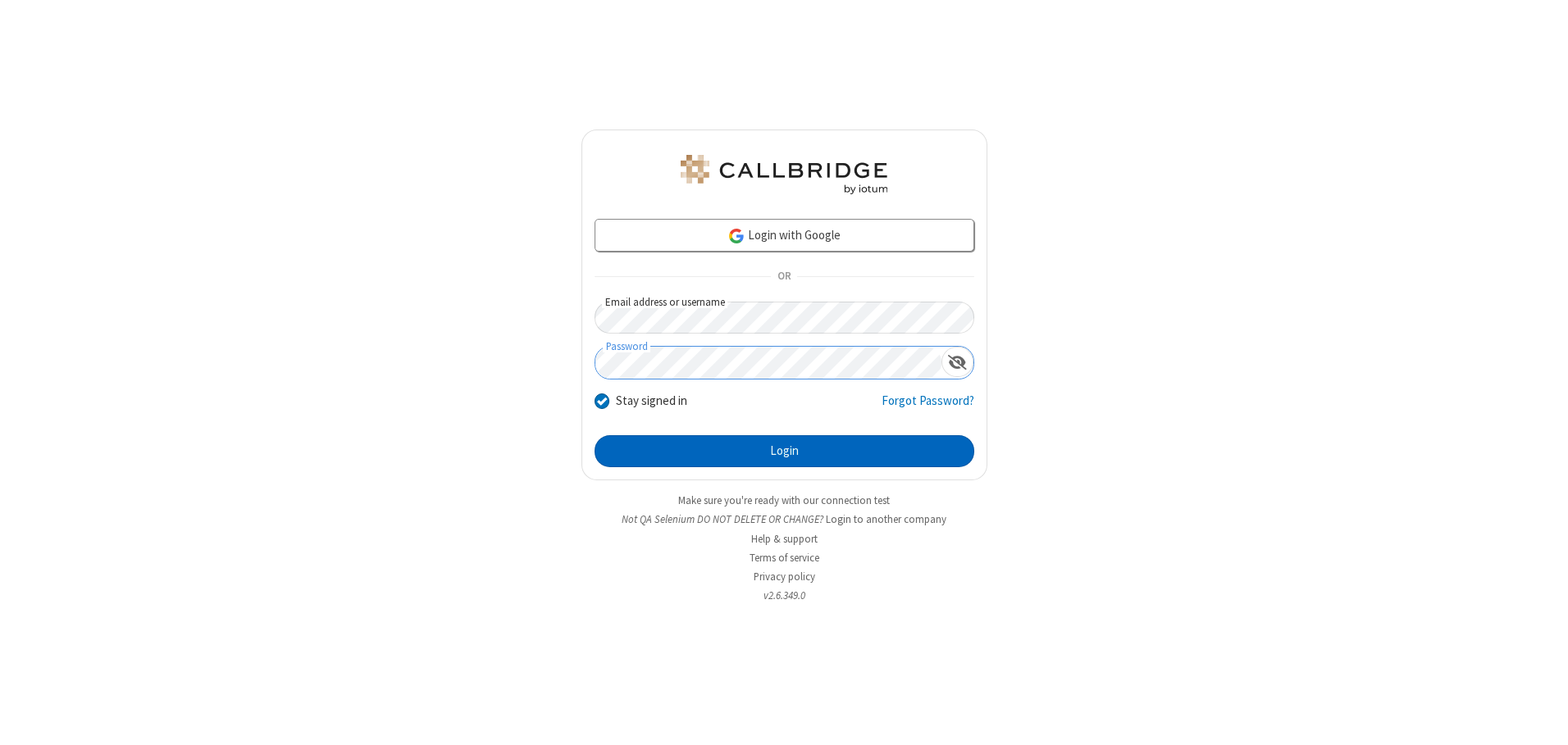
click at [784, 451] on button "Login" at bounding box center [784, 451] width 380 height 33
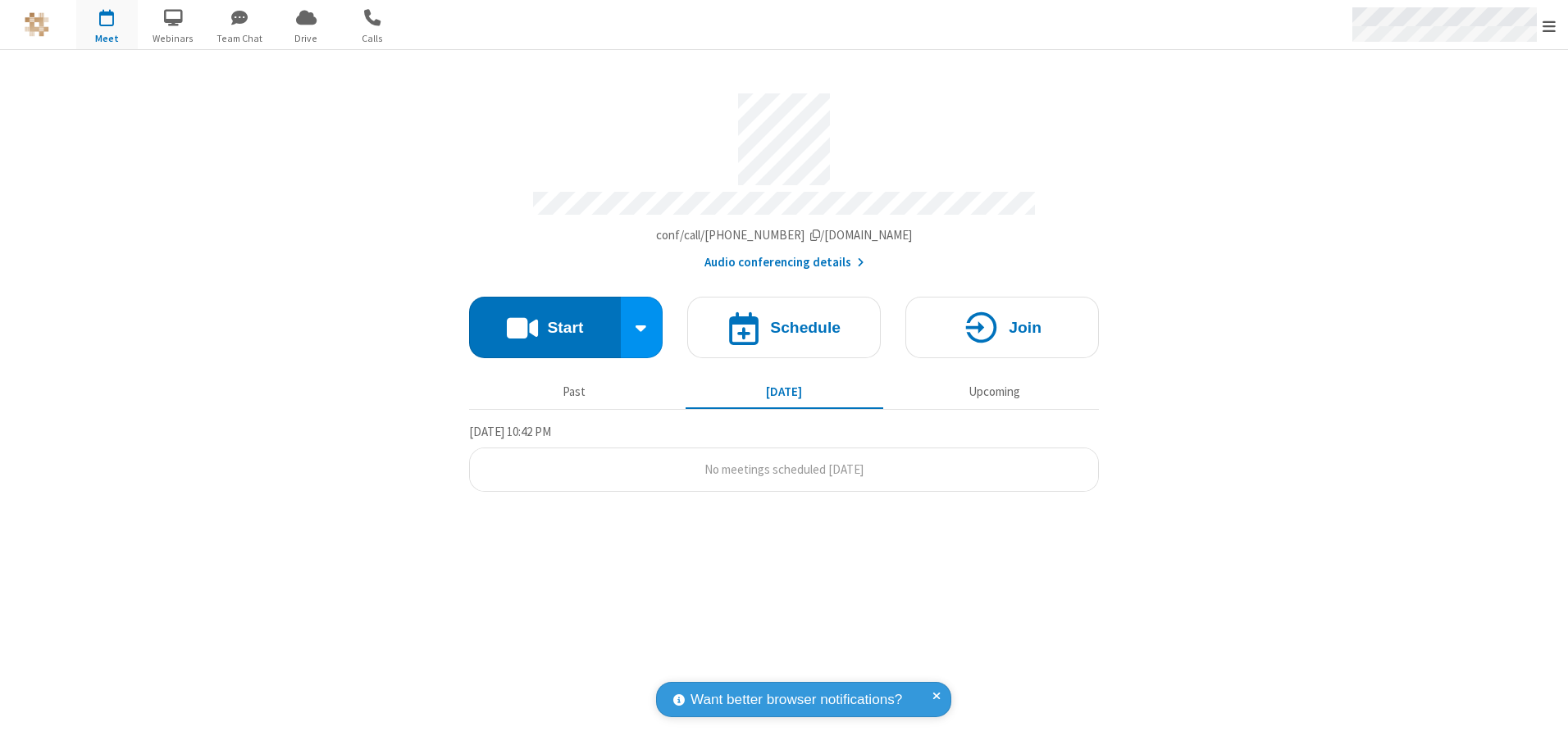
click at [1548, 25] on span "Open menu" at bounding box center [1548, 25] width 13 height 16
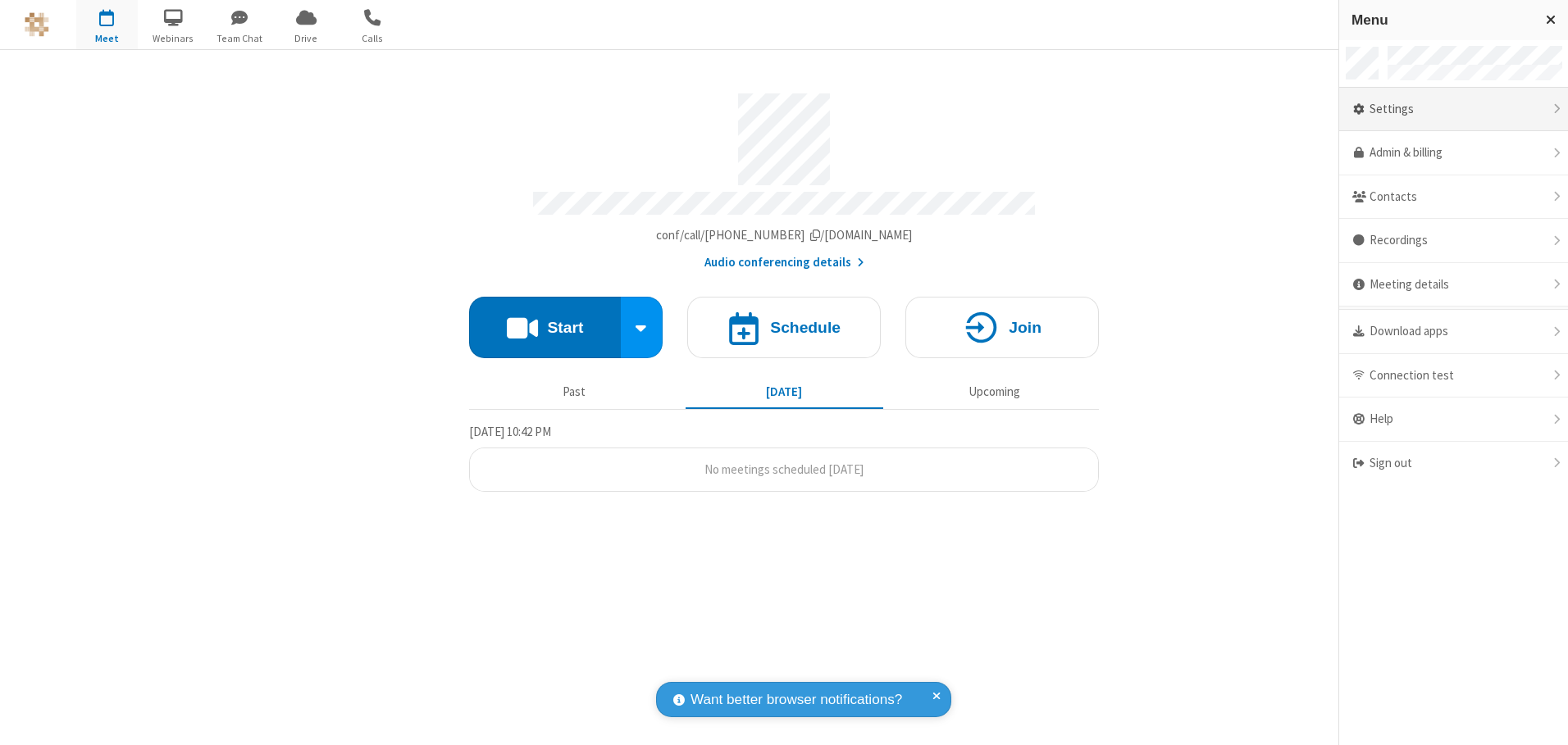
click at [1453, 109] on div "Settings" at bounding box center [1454, 109] width 229 height 44
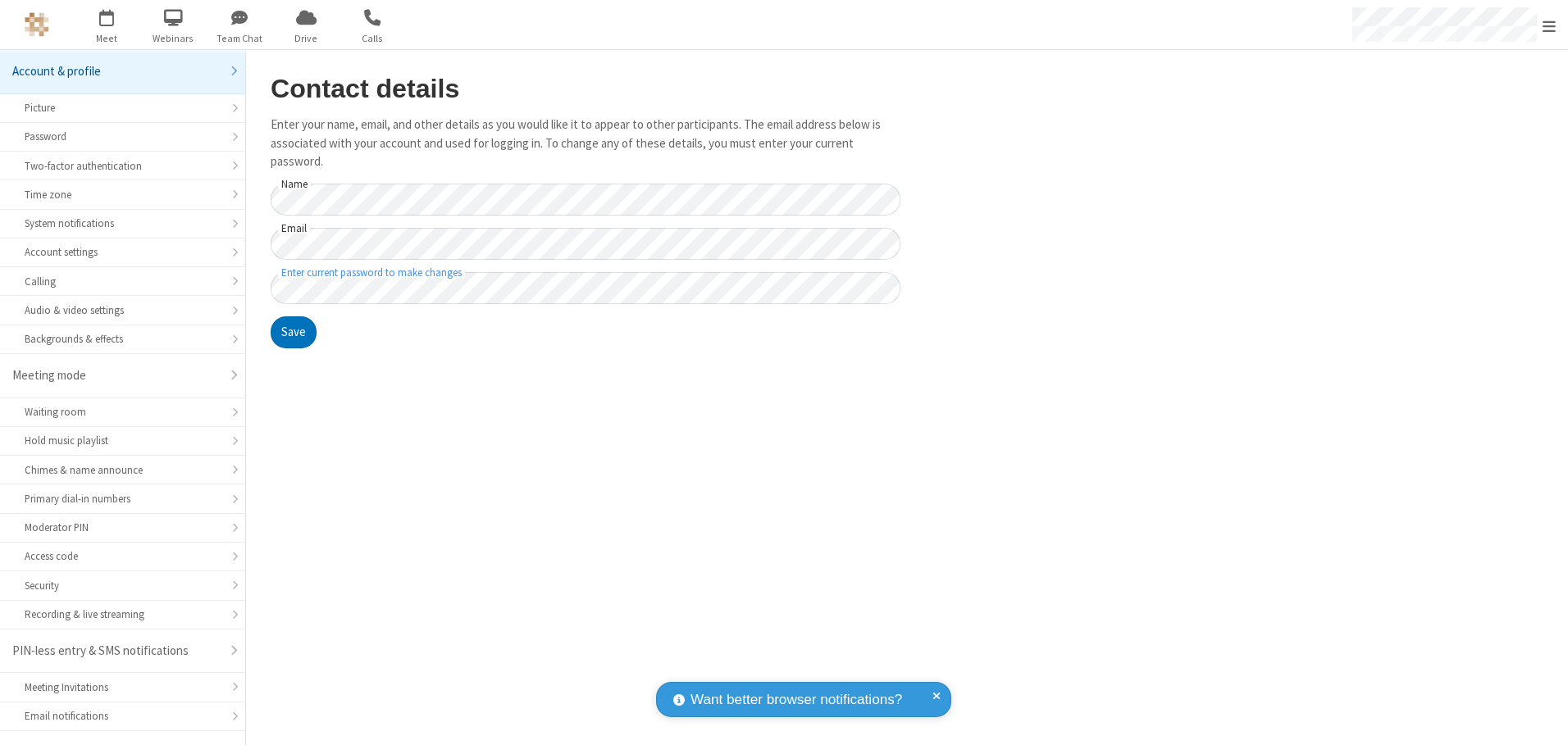
scroll to position [29, 0]
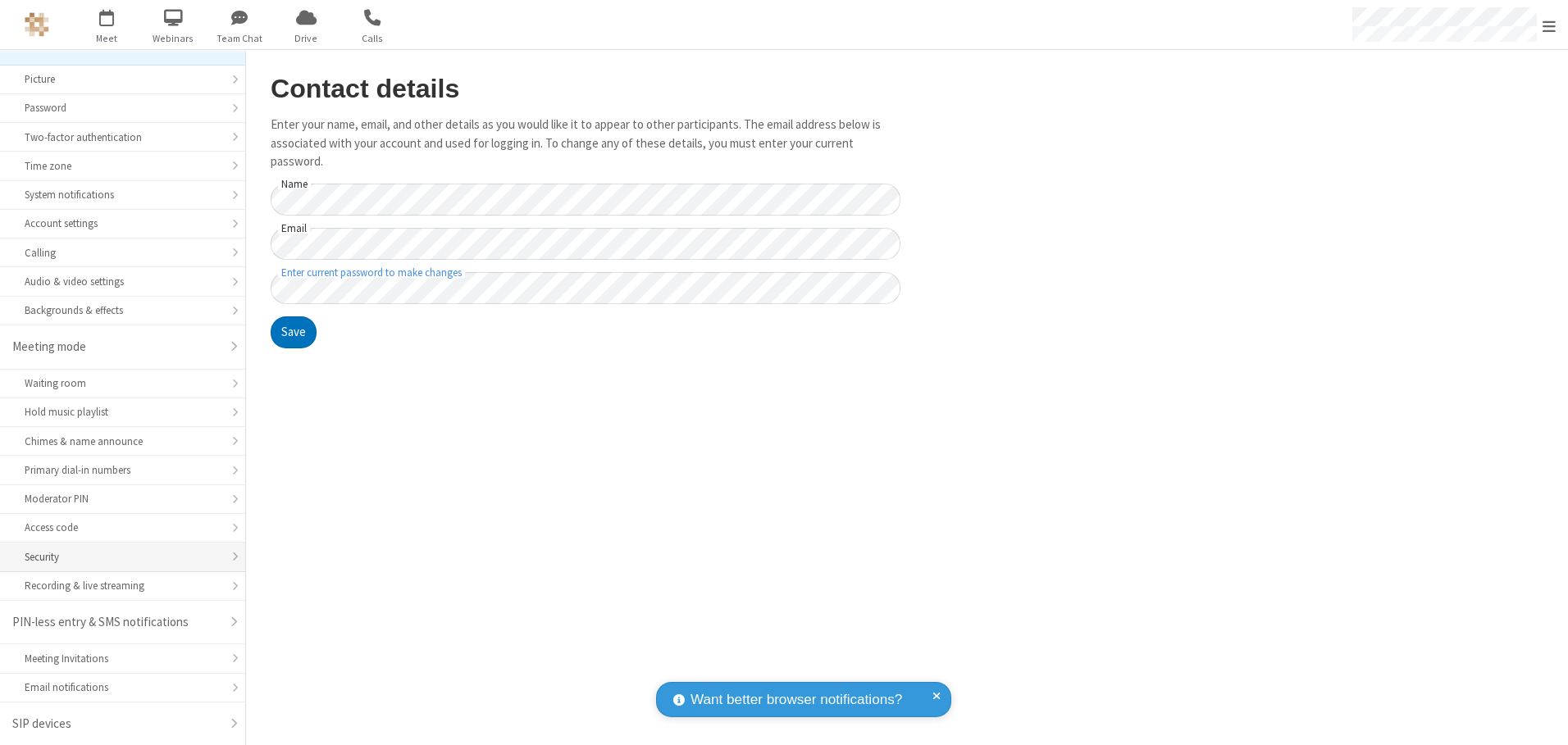
click at [116, 557] on div "Security" at bounding box center [122, 557] width 196 height 15
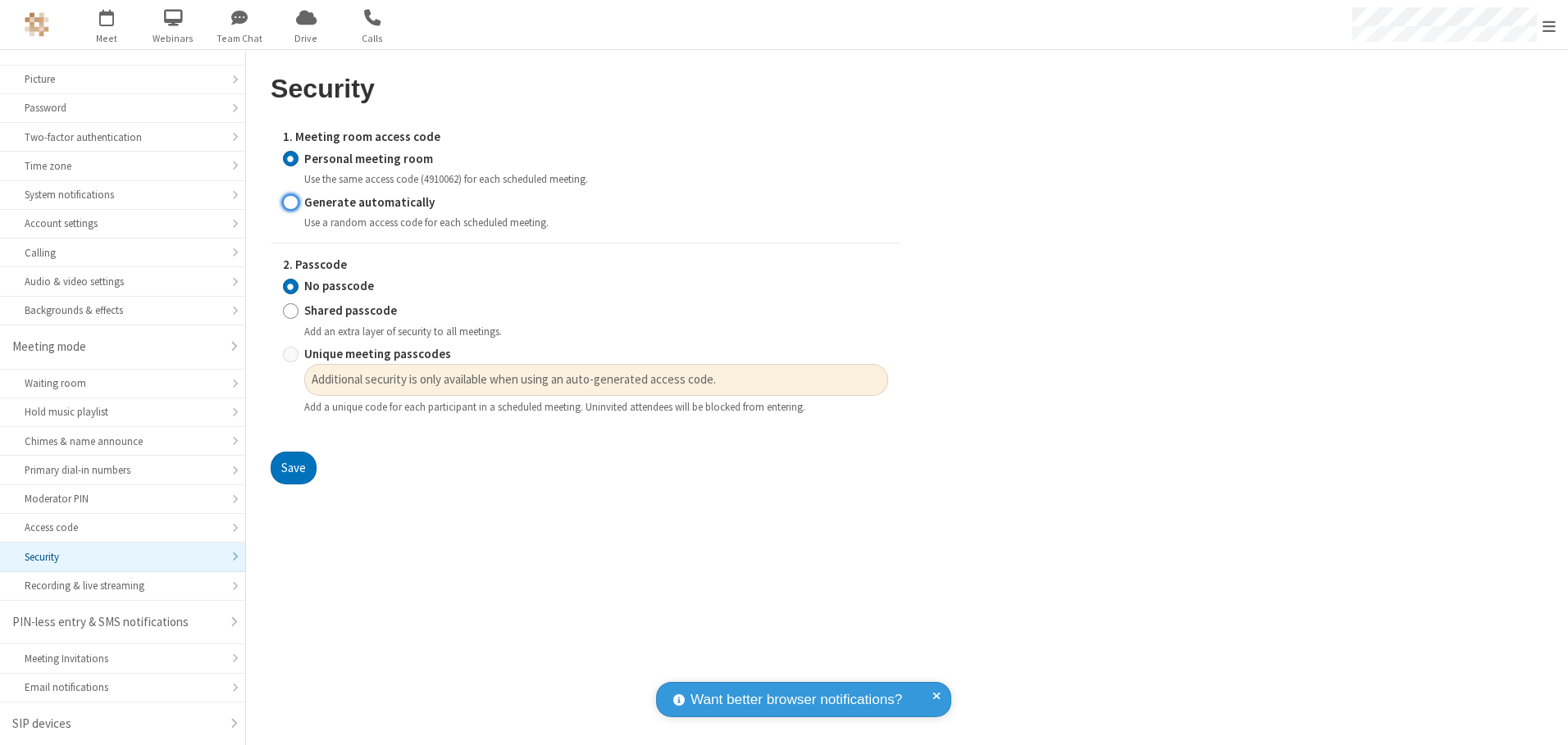
click at [290, 202] on input "Generate automatically" at bounding box center [291, 202] width 15 height 17
radio input "true"
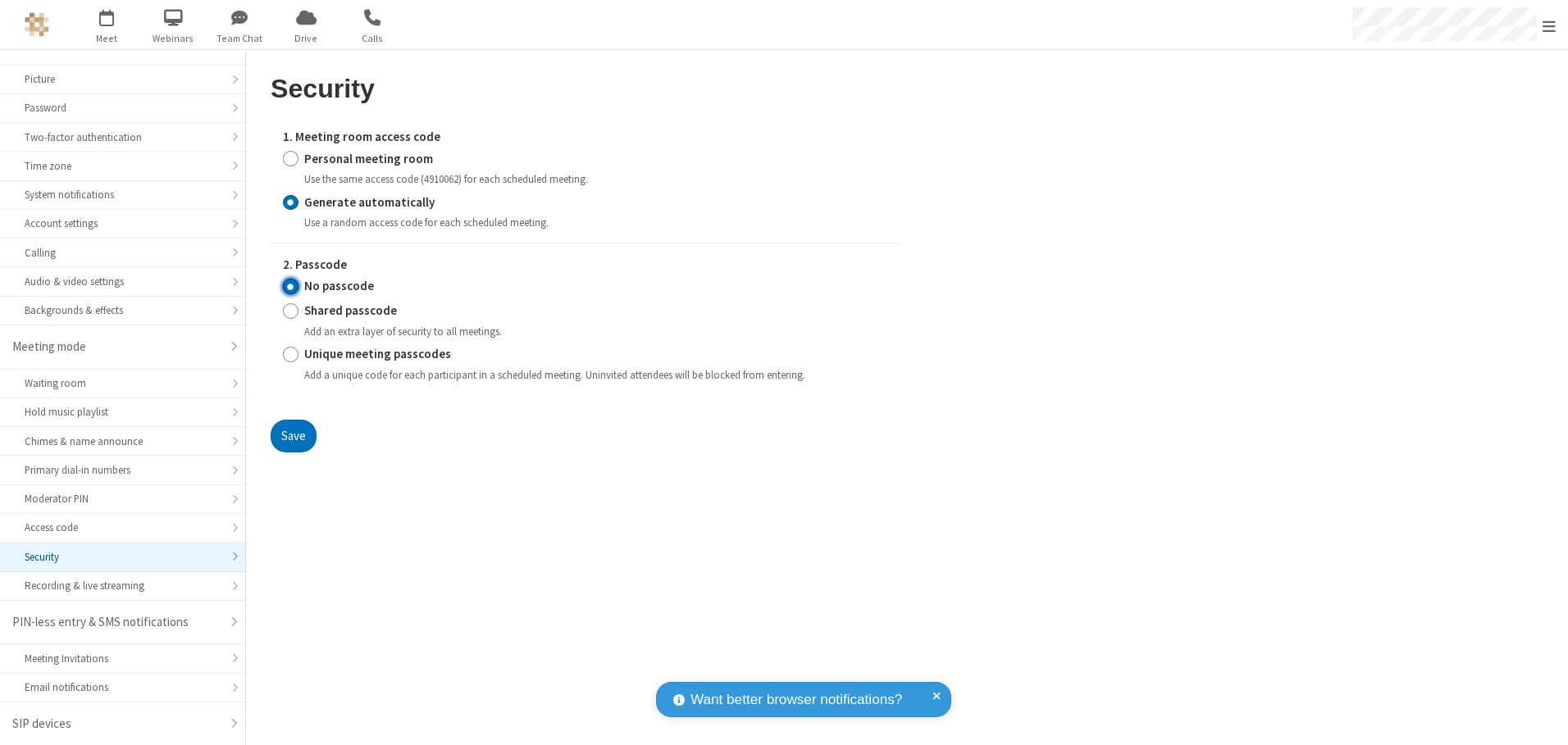
click at [290, 286] on input "No passcode" at bounding box center [291, 286] width 15 height 17
click at [293, 435] on button "Save" at bounding box center [293, 436] width 46 height 33
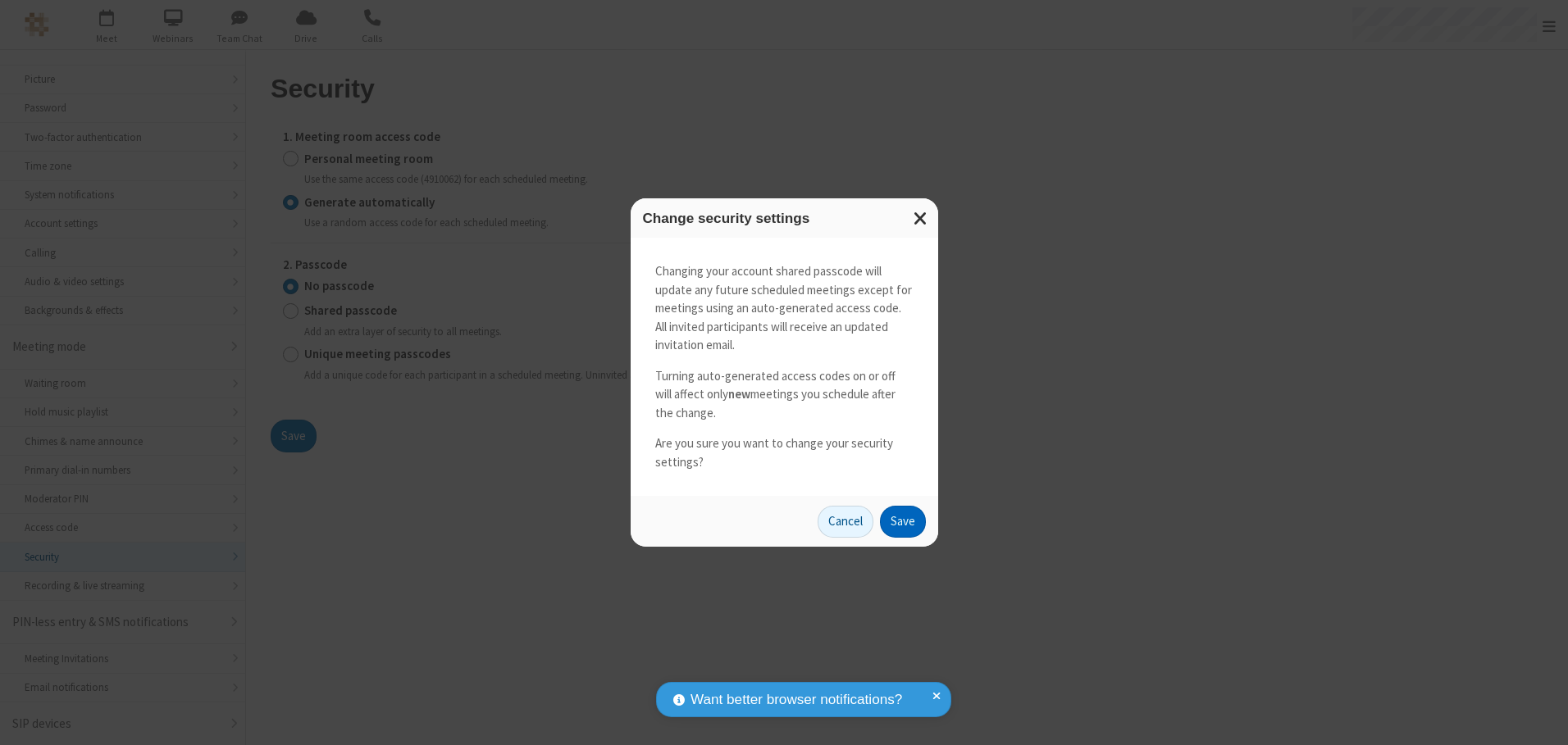
click at [902, 521] on button "Save" at bounding box center [902, 522] width 46 height 33
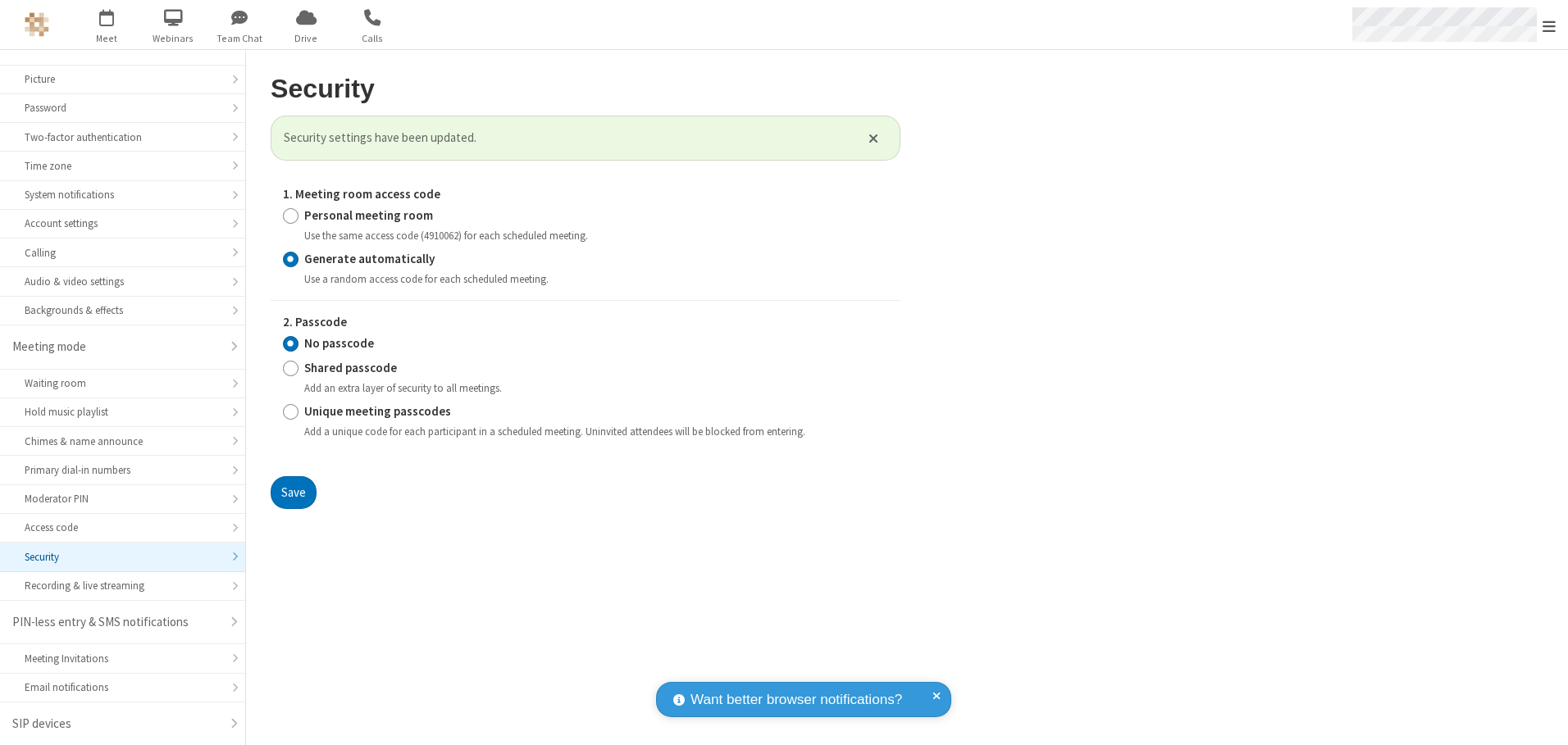
click at [1548, 25] on span "Open menu" at bounding box center [1548, 25] width 13 height 16
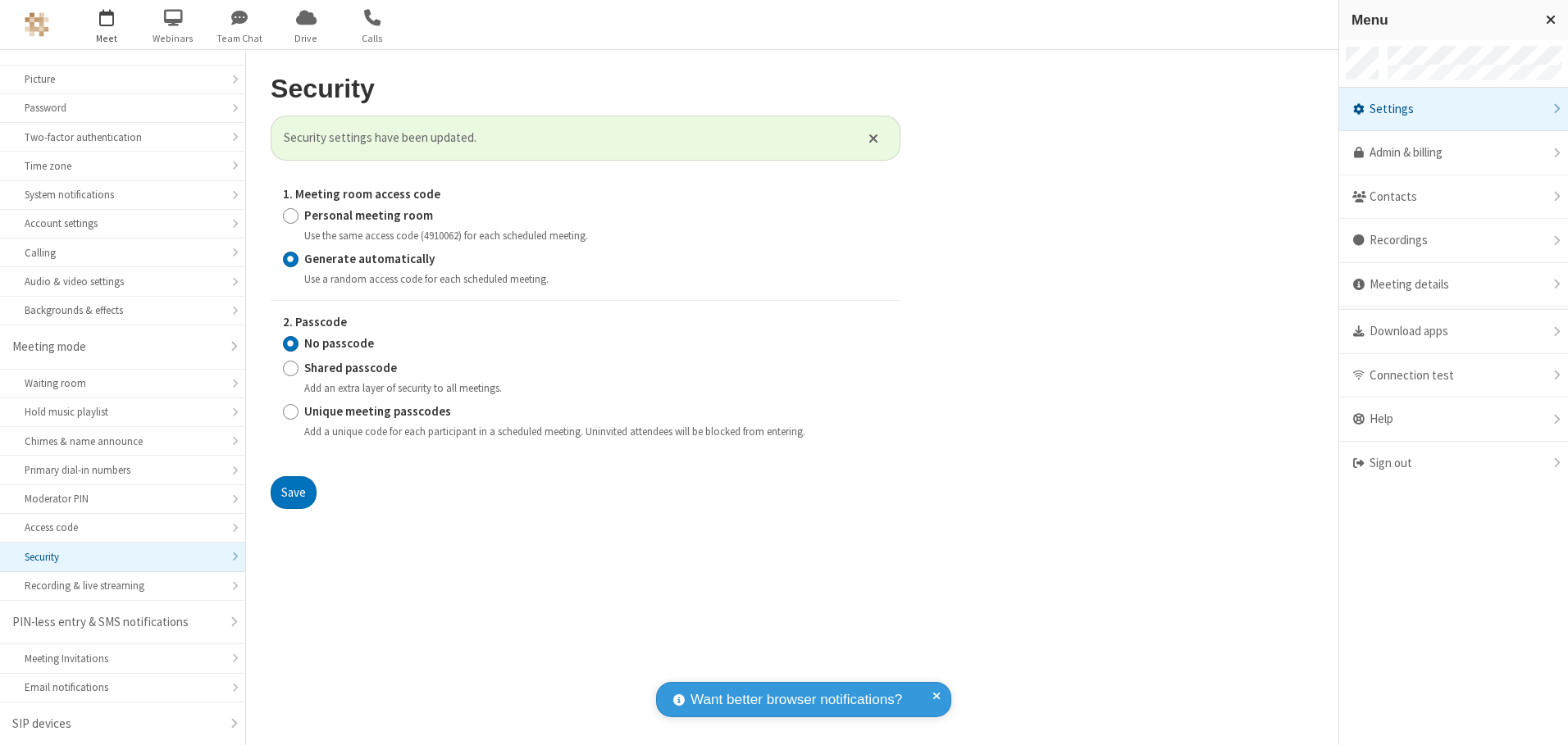
click at [107, 25] on span "button" at bounding box center [107, 17] width 62 height 28
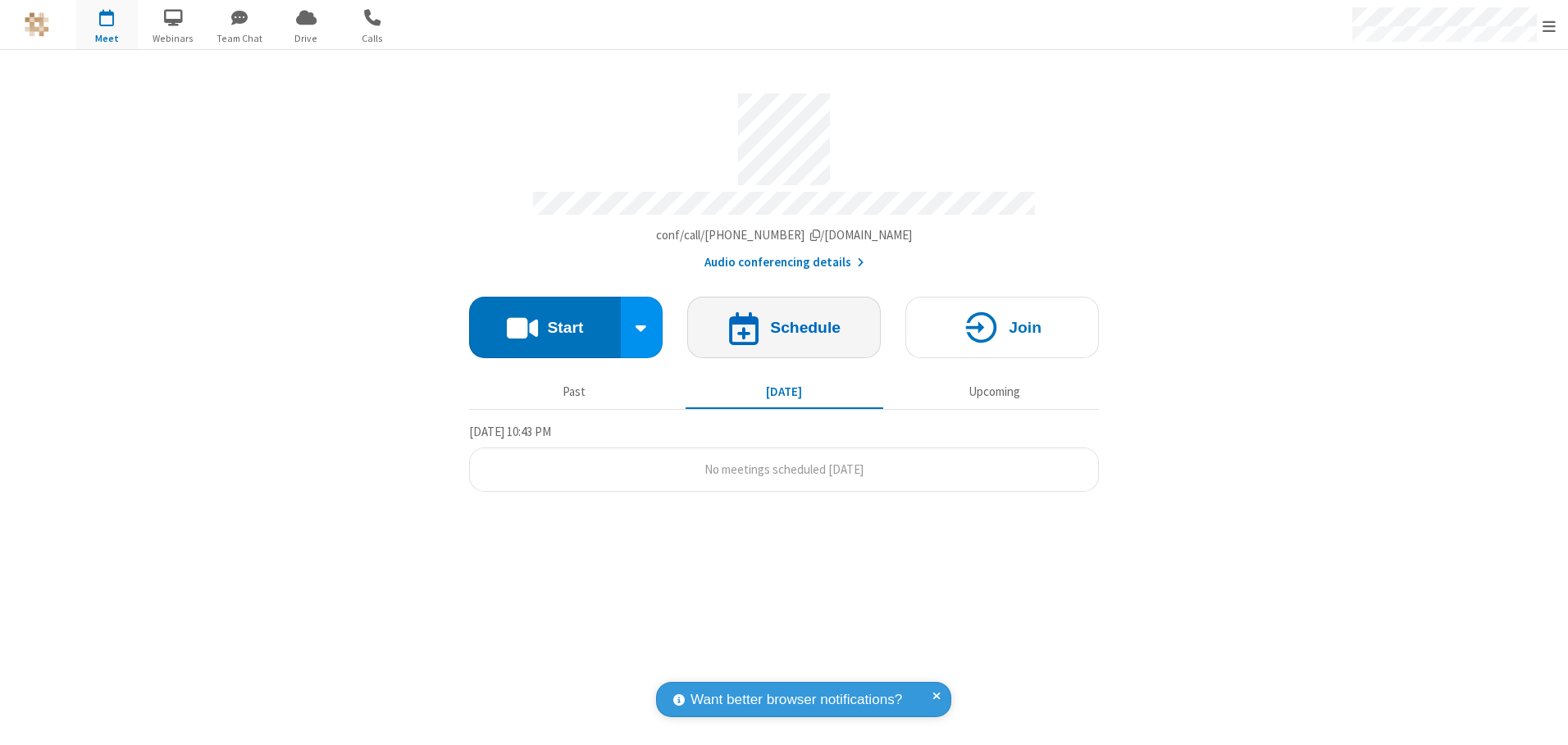
click at [784, 321] on h4 "Schedule" at bounding box center [805, 327] width 70 height 15
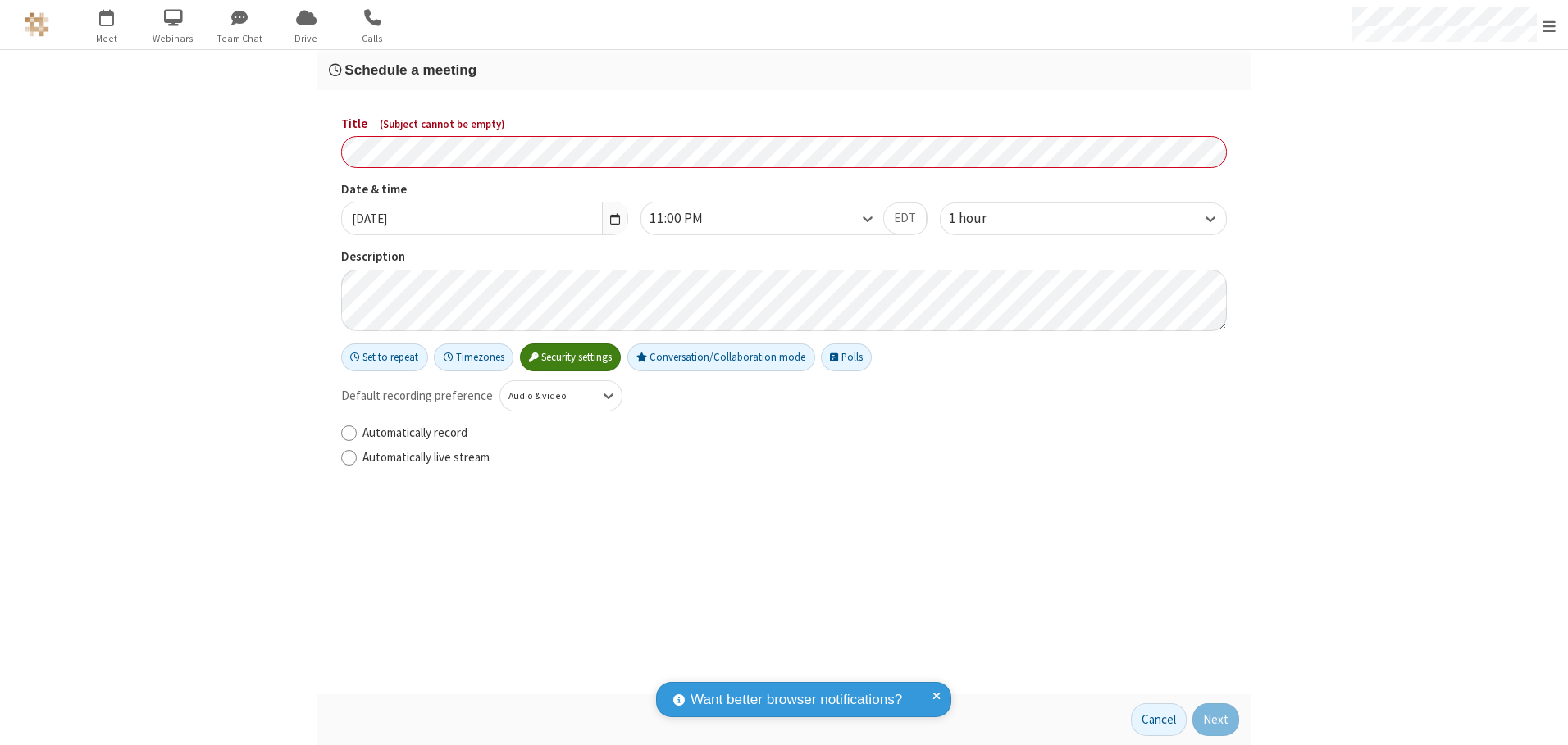
click at [784, 69] on h3 "Schedule a meeting" at bounding box center [784, 69] width 910 height 15
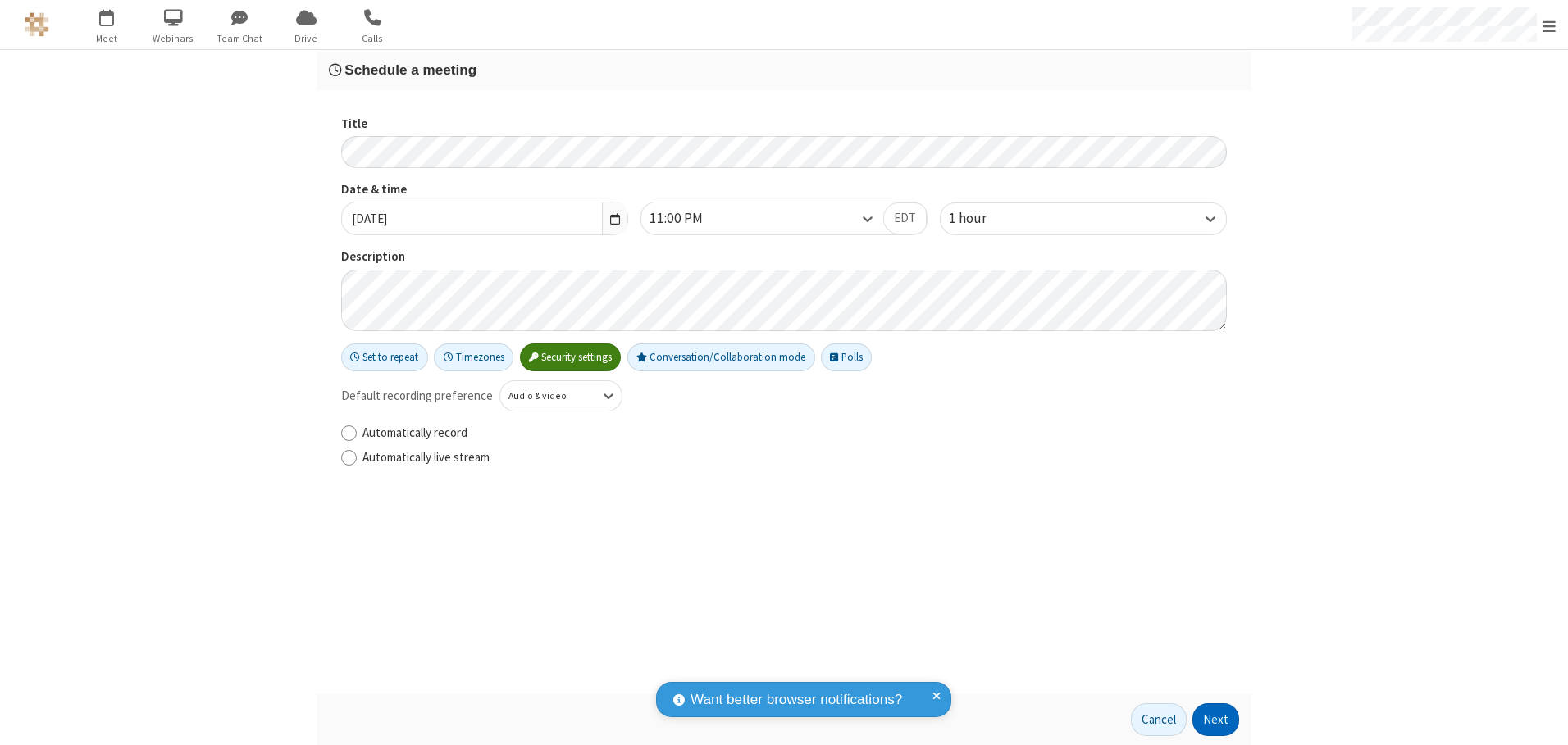
click at [1216, 720] on button "Next" at bounding box center [1215, 720] width 47 height 33
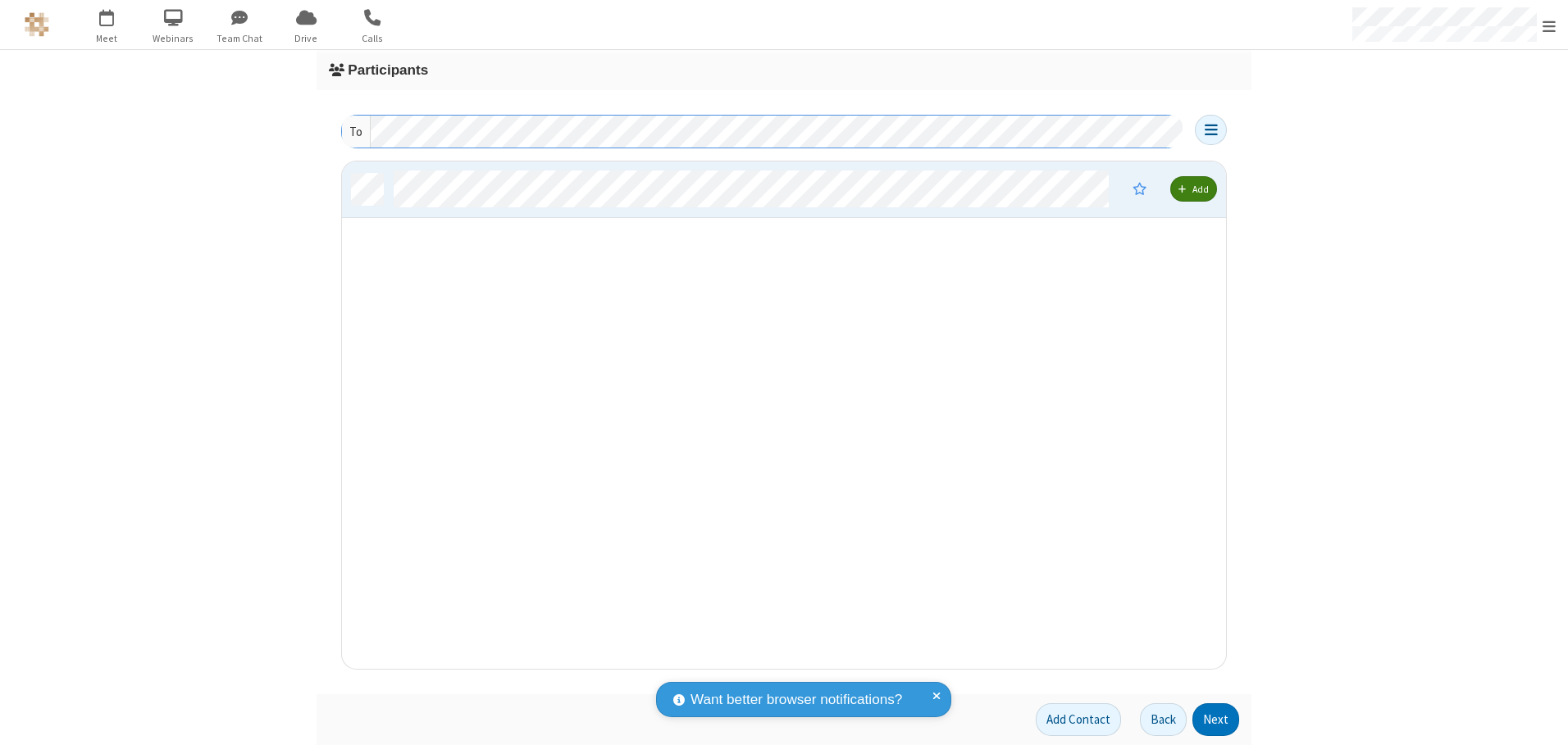
scroll to position [495, 872]
click at [1216, 720] on button "Next" at bounding box center [1215, 720] width 47 height 33
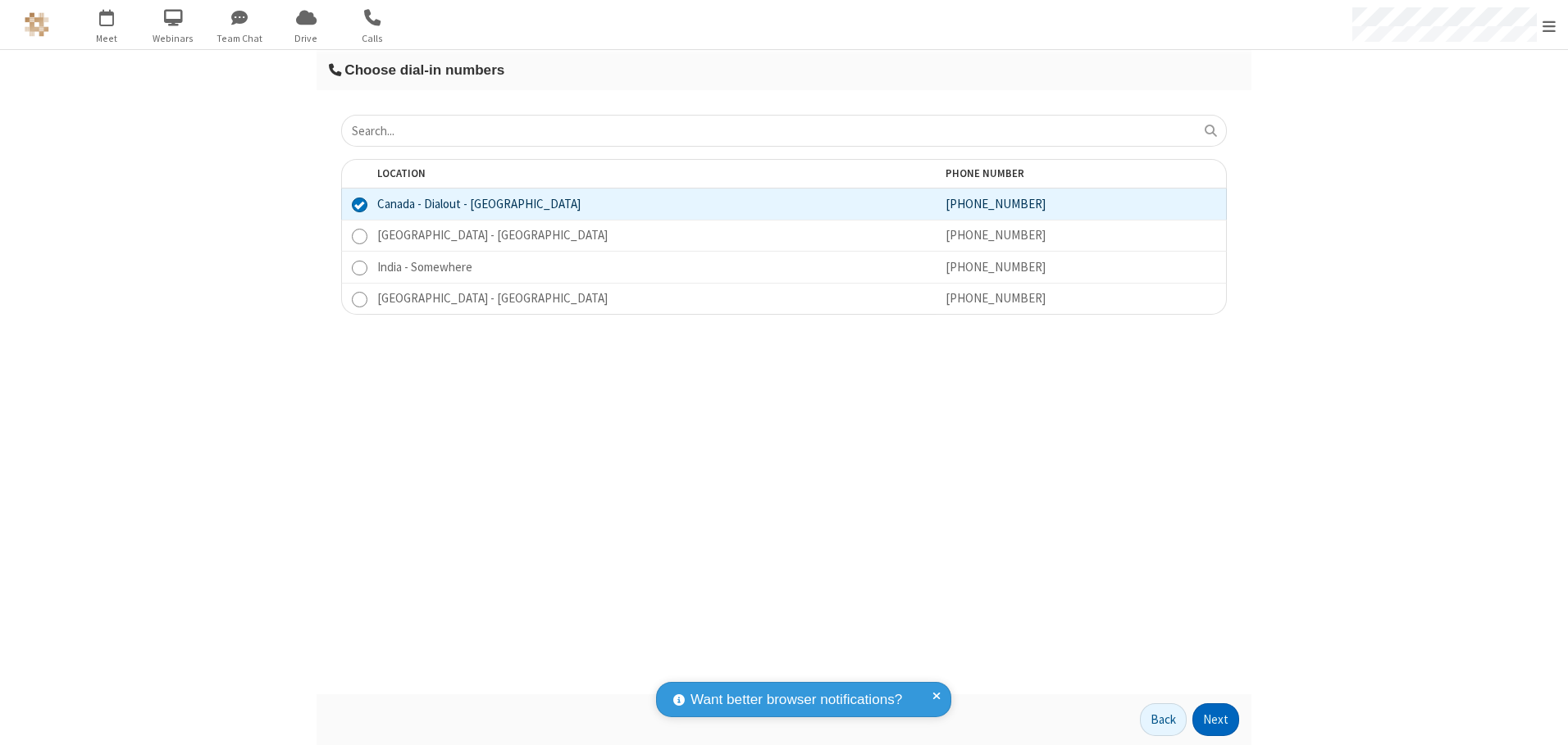
click at [1216, 720] on button "Next" at bounding box center [1215, 720] width 47 height 33
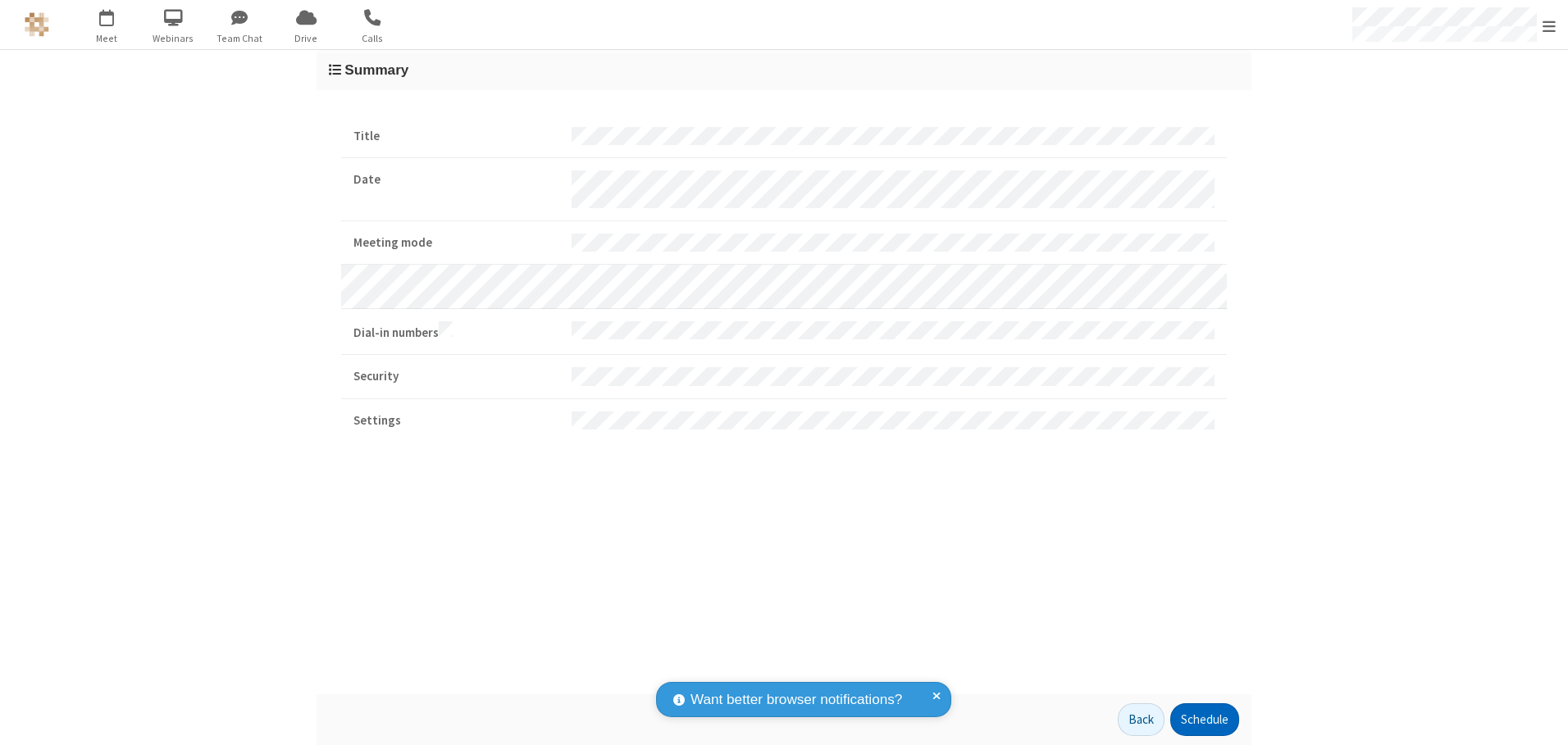
click at [1203, 720] on button "Schedule" at bounding box center [1204, 720] width 69 height 33
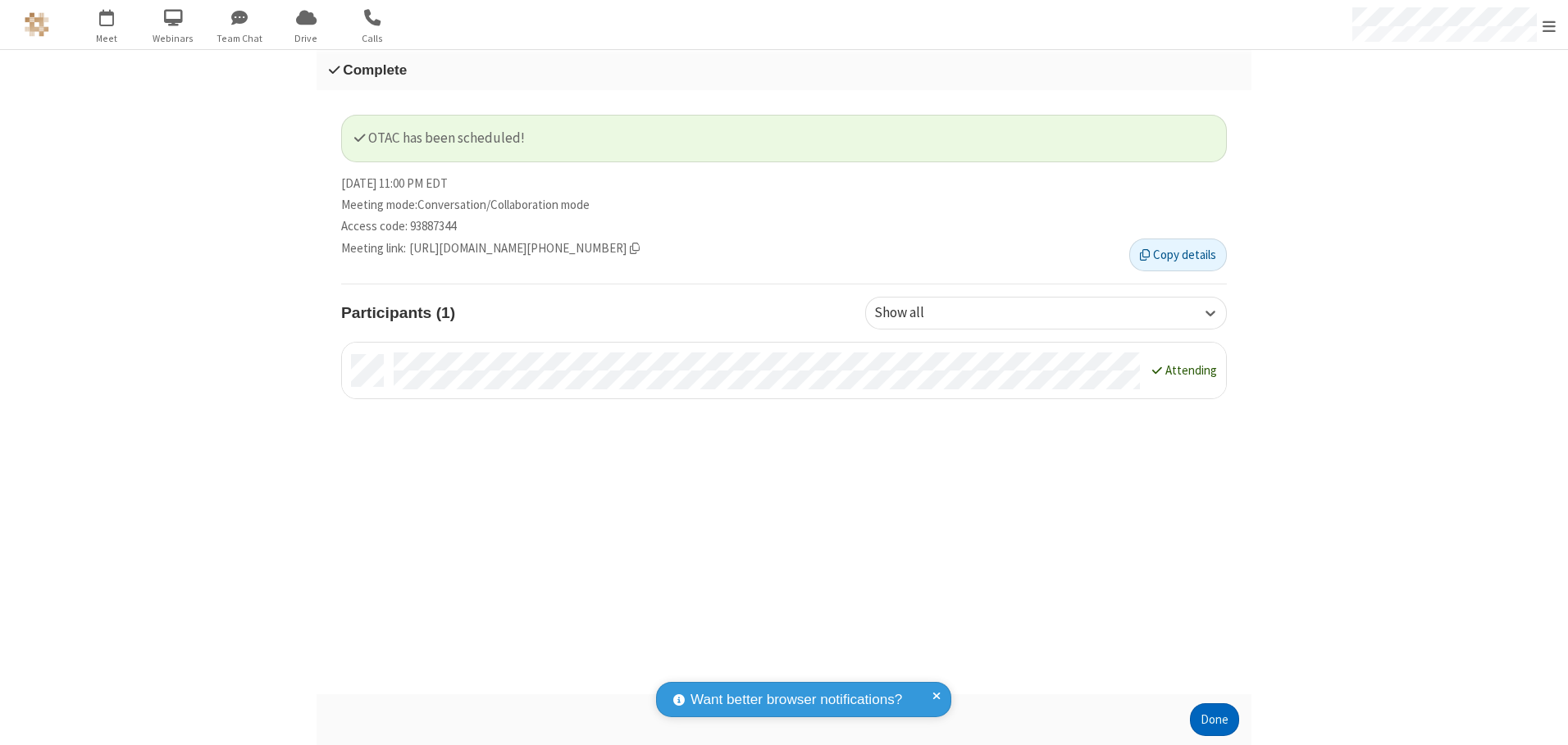
click at [1214, 720] on button "Done" at bounding box center [1214, 720] width 49 height 33
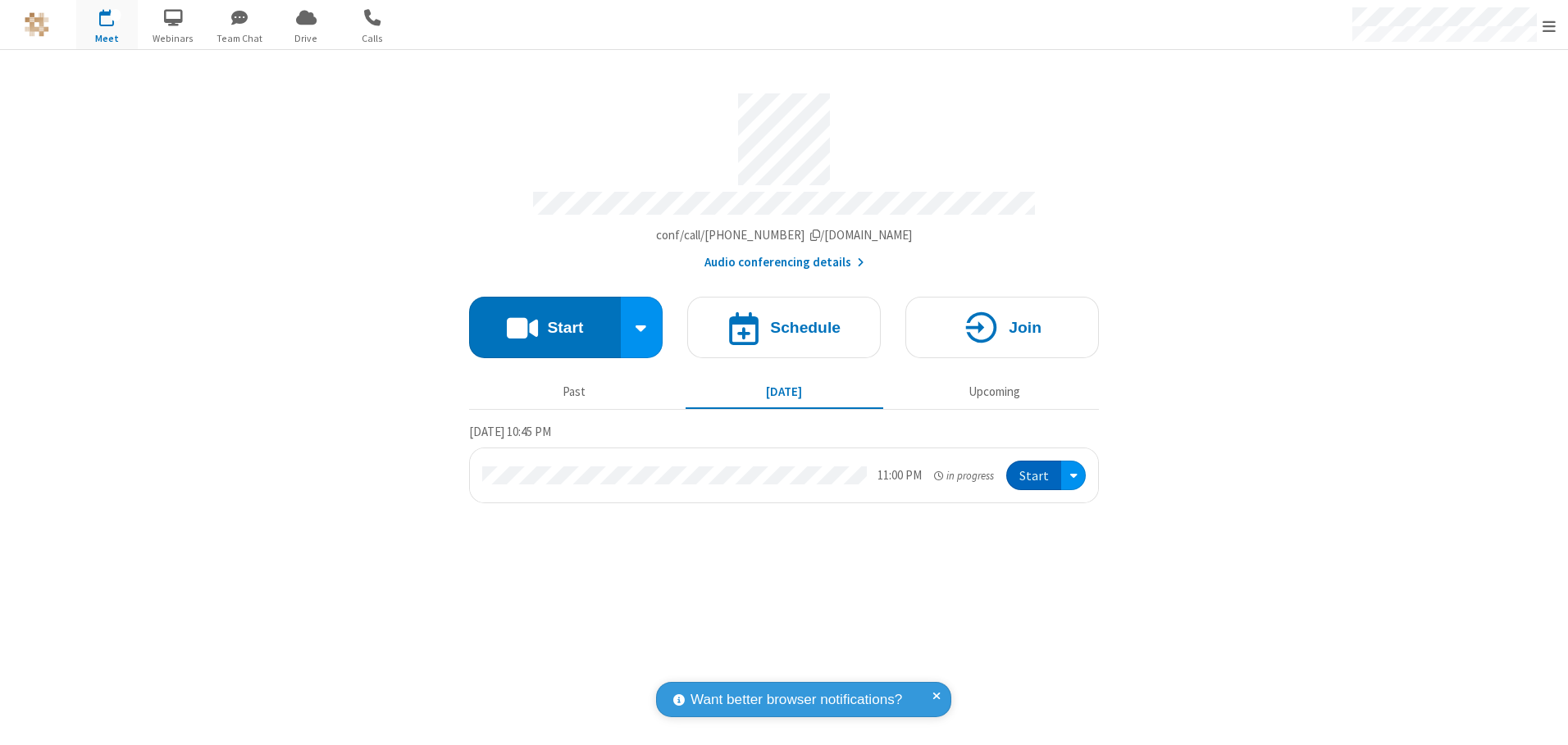
click at [1035, 470] on button "Start" at bounding box center [1033, 475] width 55 height 31
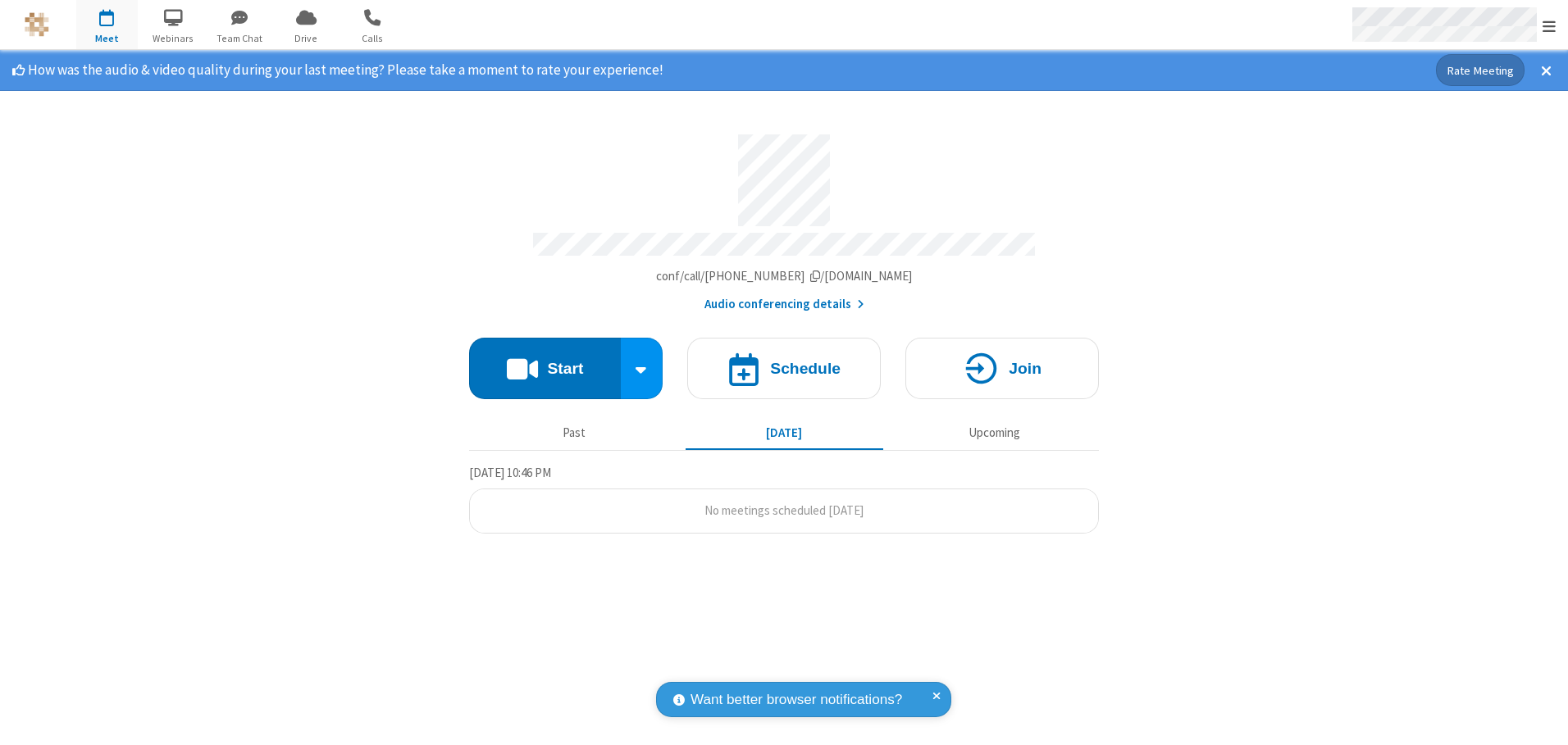
click at [1548, 25] on span "Open menu" at bounding box center [1548, 25] width 13 height 16
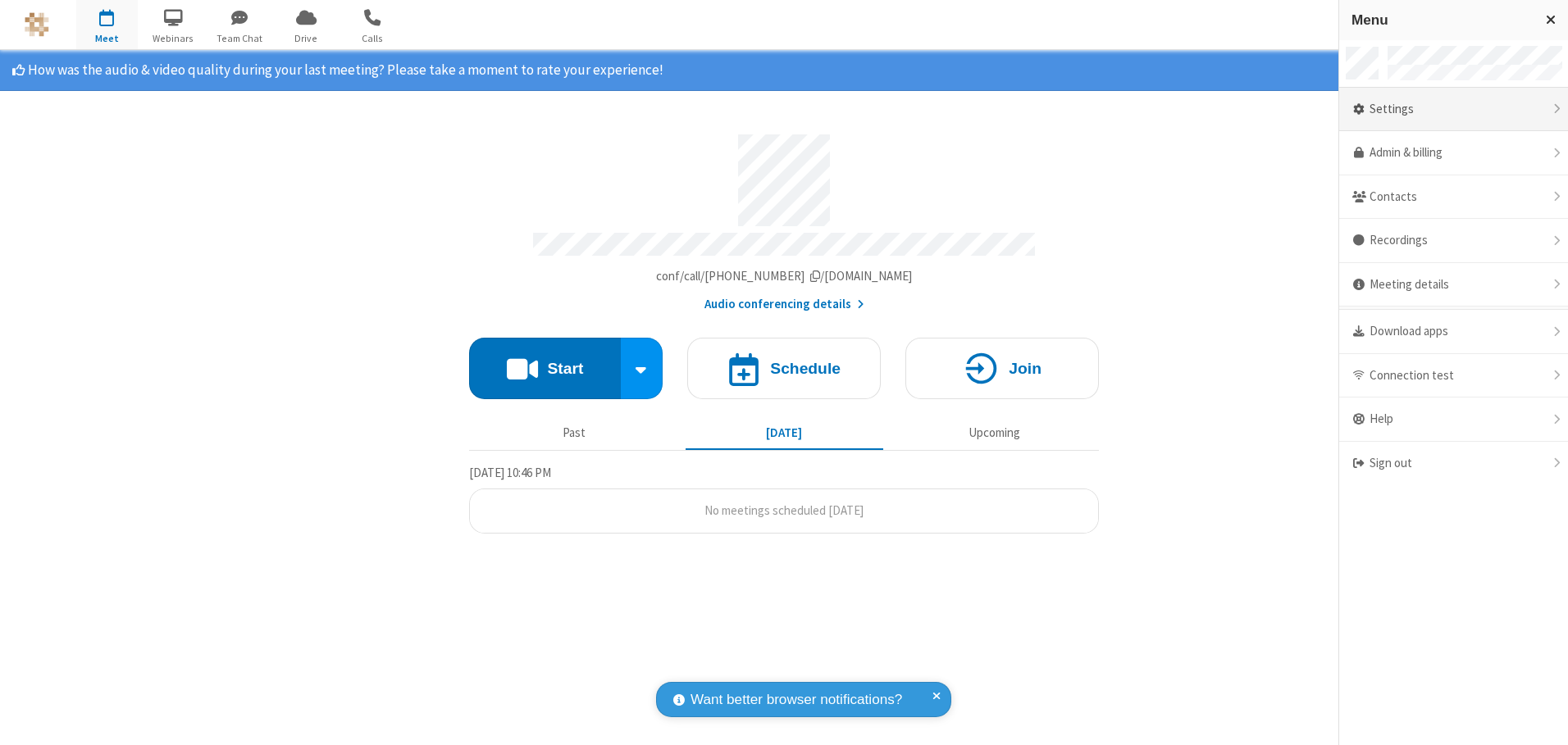
click at [1453, 109] on div "Settings" at bounding box center [1454, 109] width 229 height 44
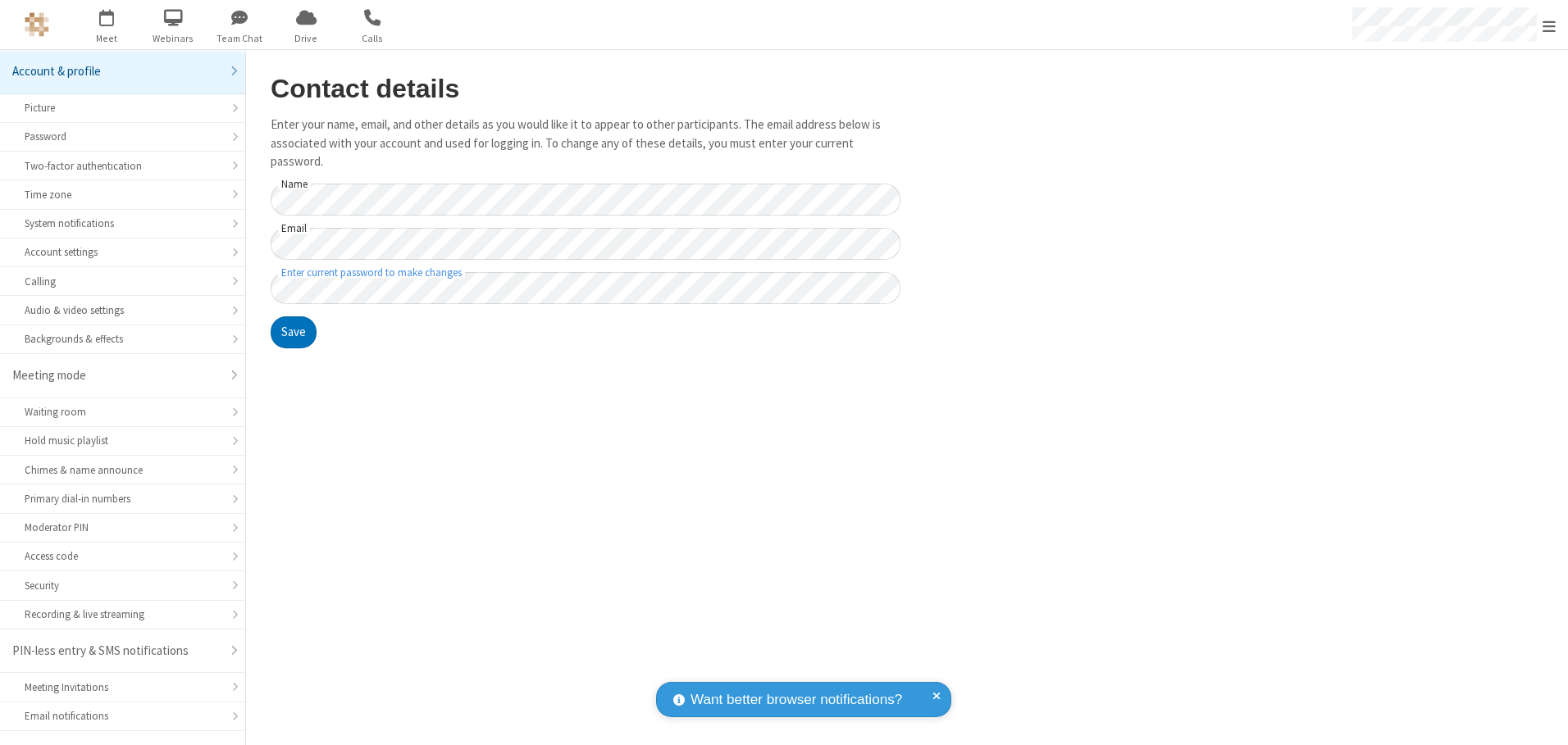
scroll to position [29, 0]
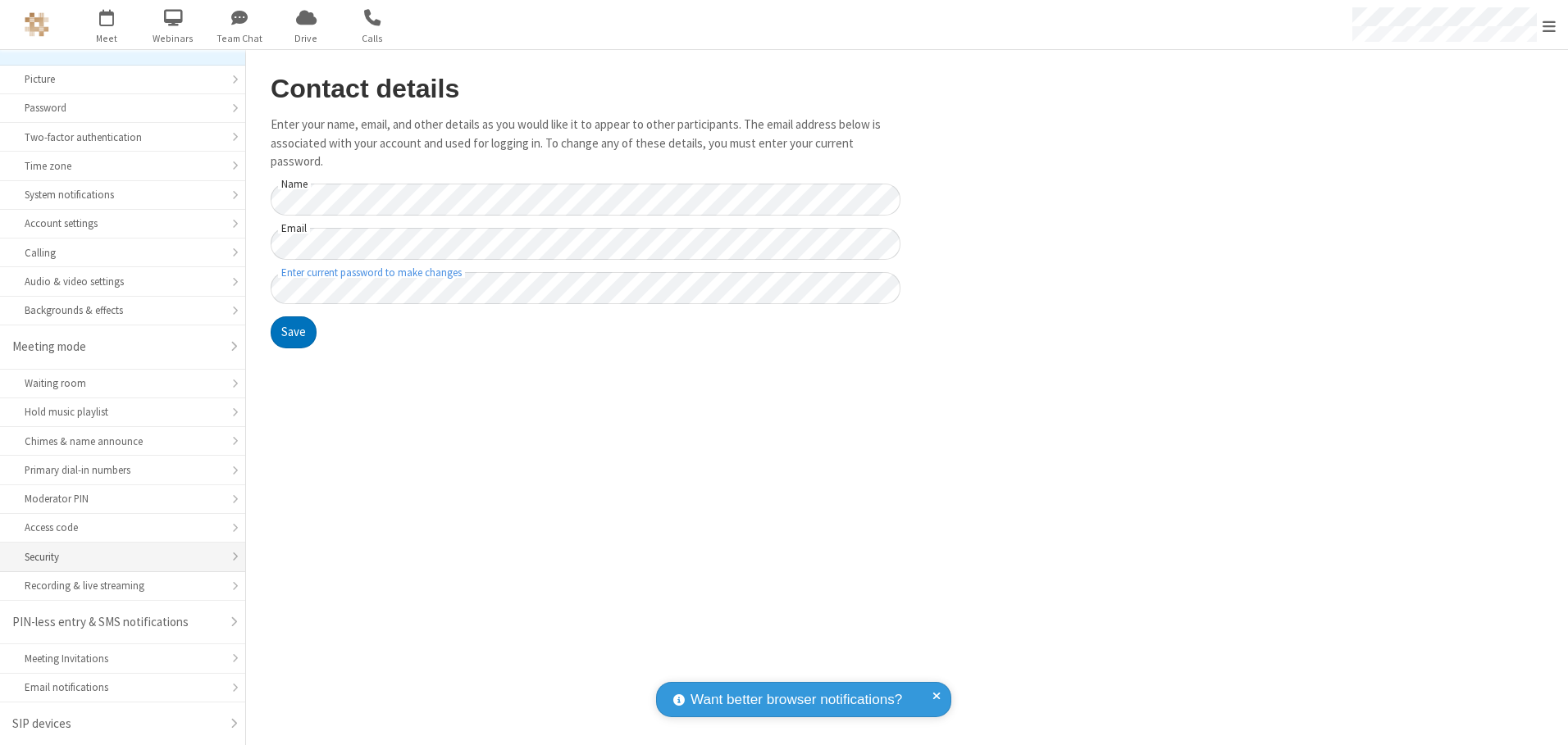
click at [116, 557] on div "Security" at bounding box center [122, 557] width 196 height 15
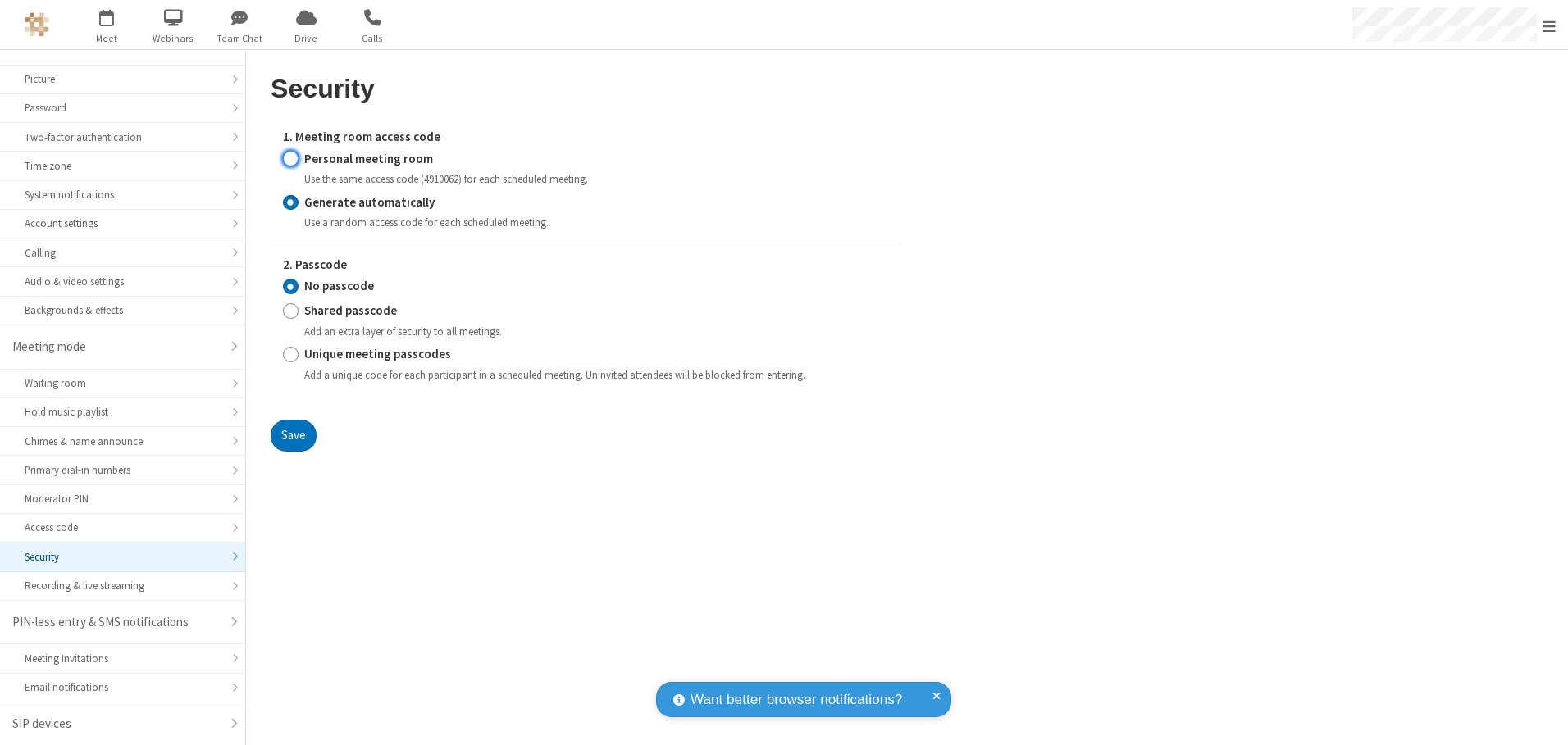
click at [290, 158] on input "Personal meeting room" at bounding box center [291, 158] width 15 height 17
radio input "true"
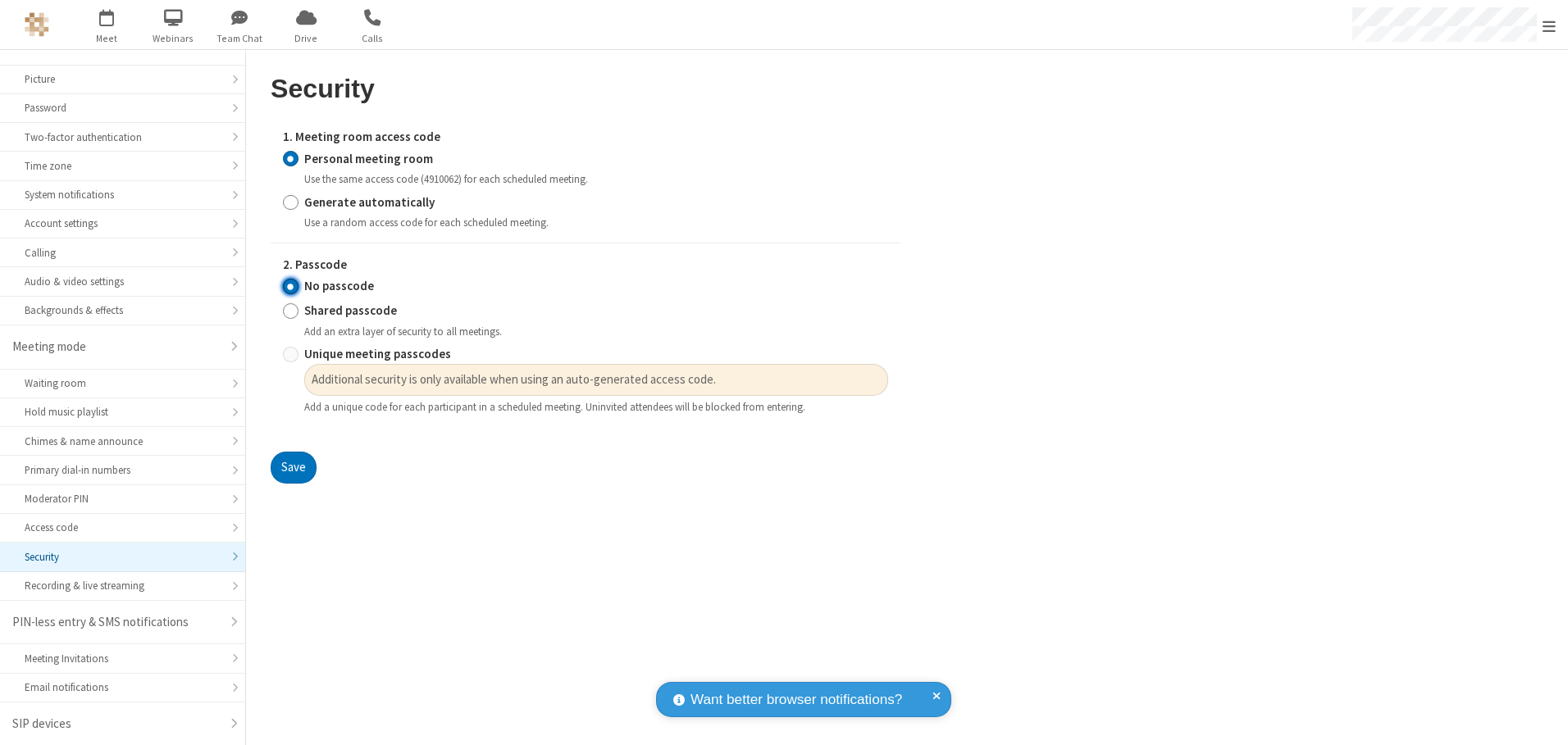
click at [290, 286] on input "No passcode" at bounding box center [291, 286] width 15 height 17
click at [293, 468] on button "Save" at bounding box center [293, 468] width 46 height 33
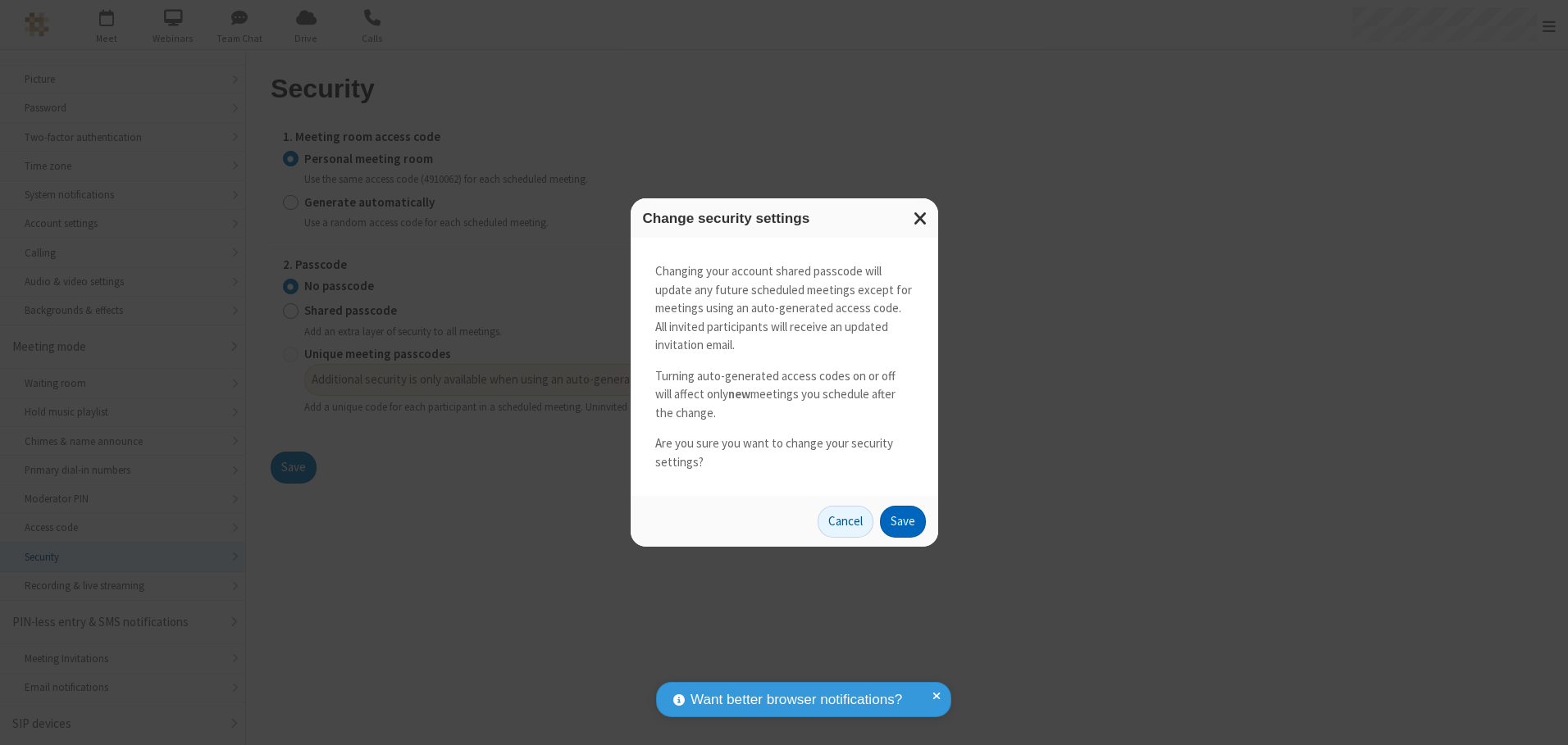
click at [902, 521] on button "Save" at bounding box center [902, 522] width 46 height 33
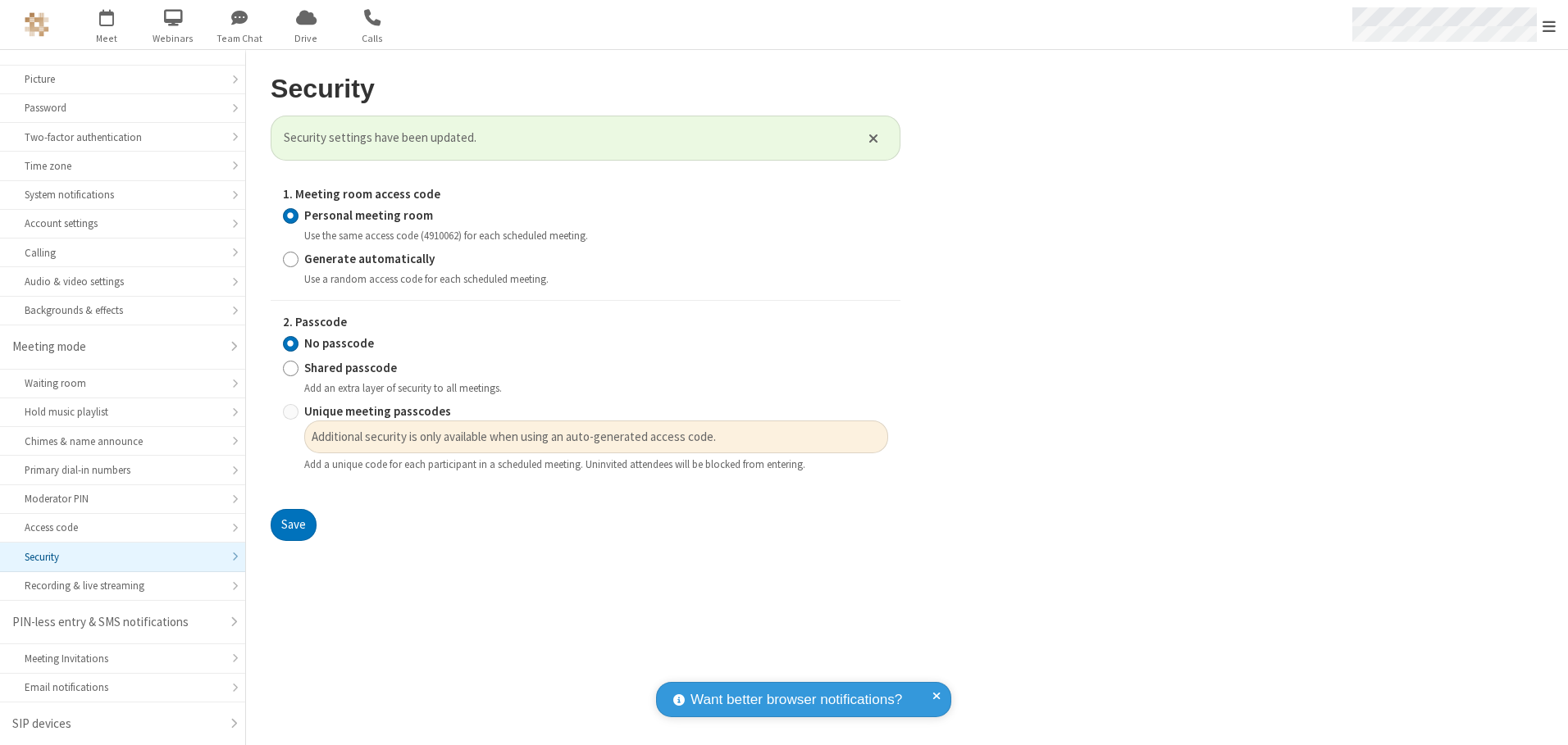
click at [1548, 25] on span "Open menu" at bounding box center [1548, 25] width 13 height 16
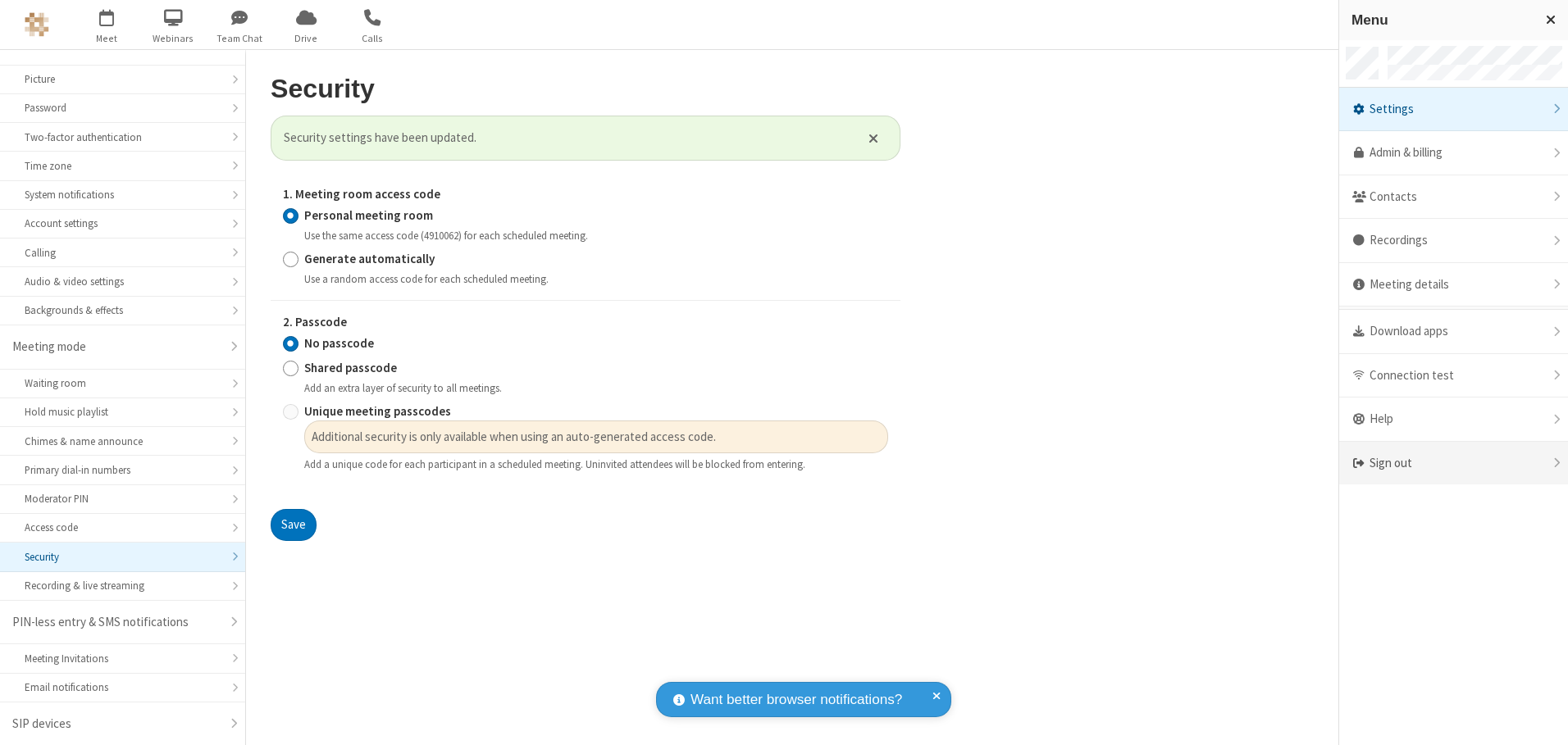
click at [1453, 463] on div "Sign out" at bounding box center [1454, 463] width 229 height 43
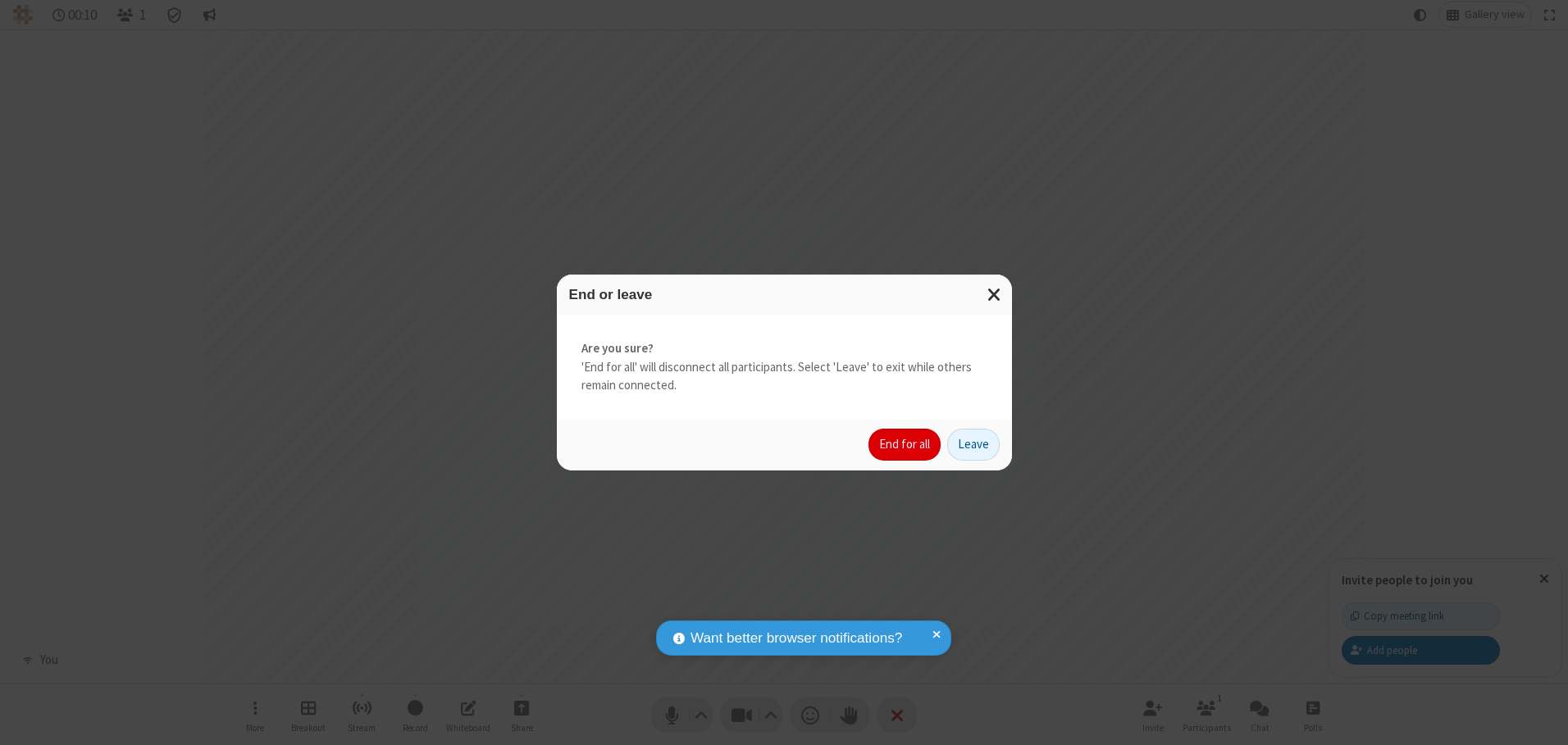
click at [905, 444] on button "End for all" at bounding box center [904, 445] width 72 height 33
